Goal: Task Accomplishment & Management: Manage account settings

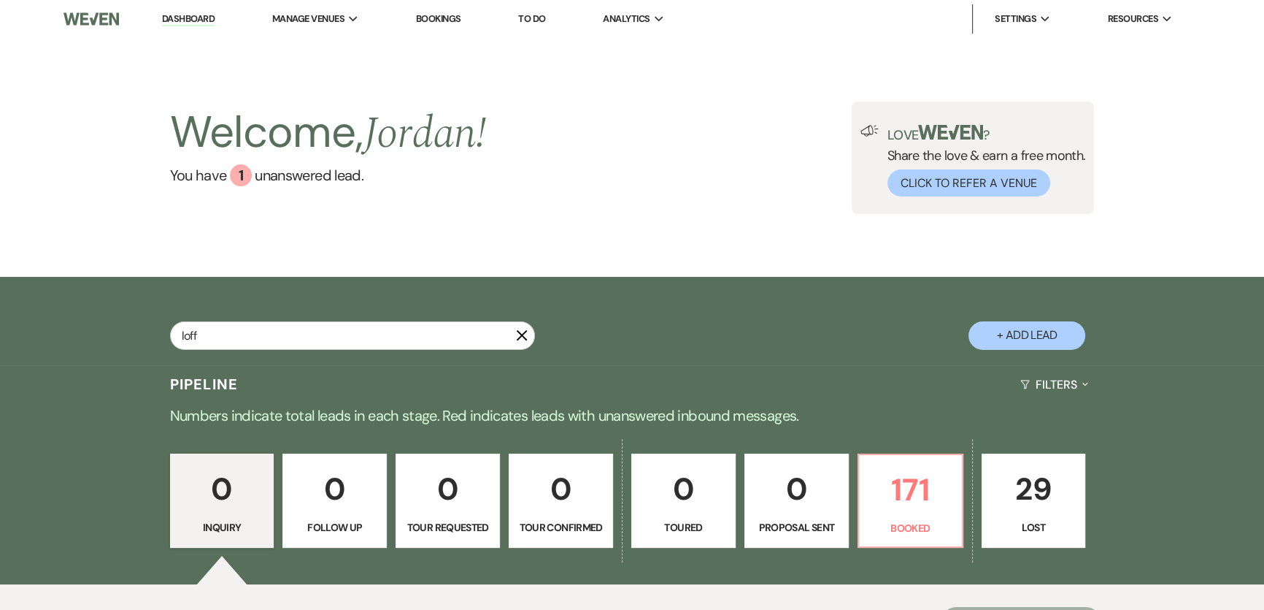
type input "loff"
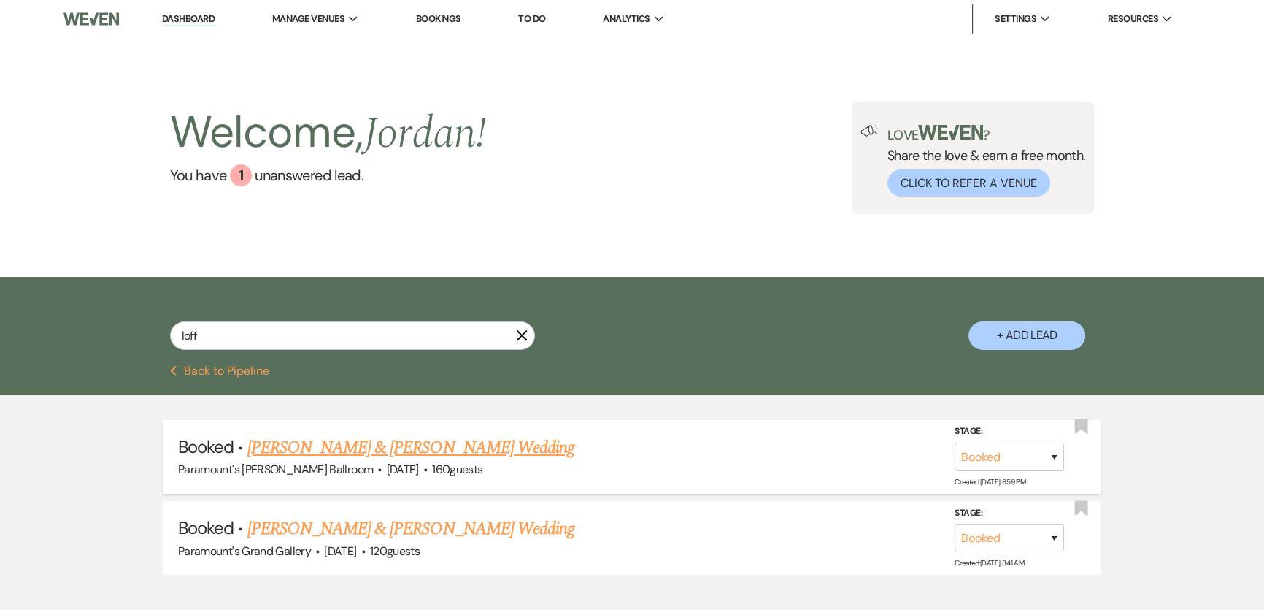
click at [519, 453] on link "[PERSON_NAME] & [PERSON_NAME] Wedding" at bounding box center [410, 447] width 327 height 26
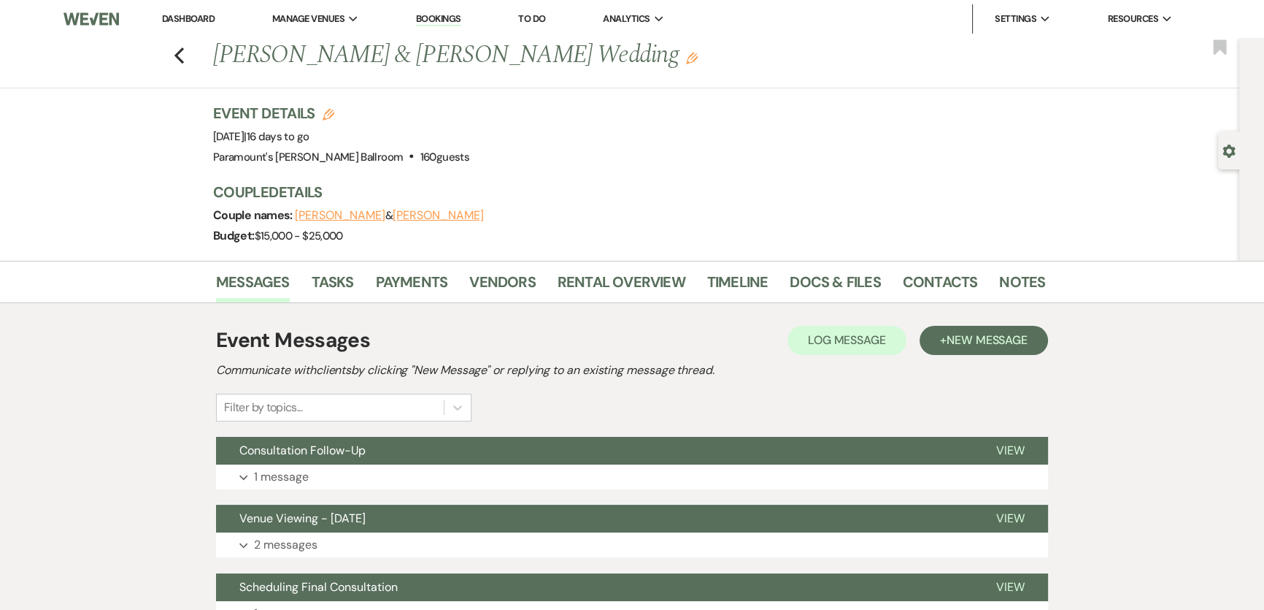
click at [205, 20] on link "Dashboard" at bounding box center [188, 18] width 53 height 12
